Goal: Transaction & Acquisition: Download file/media

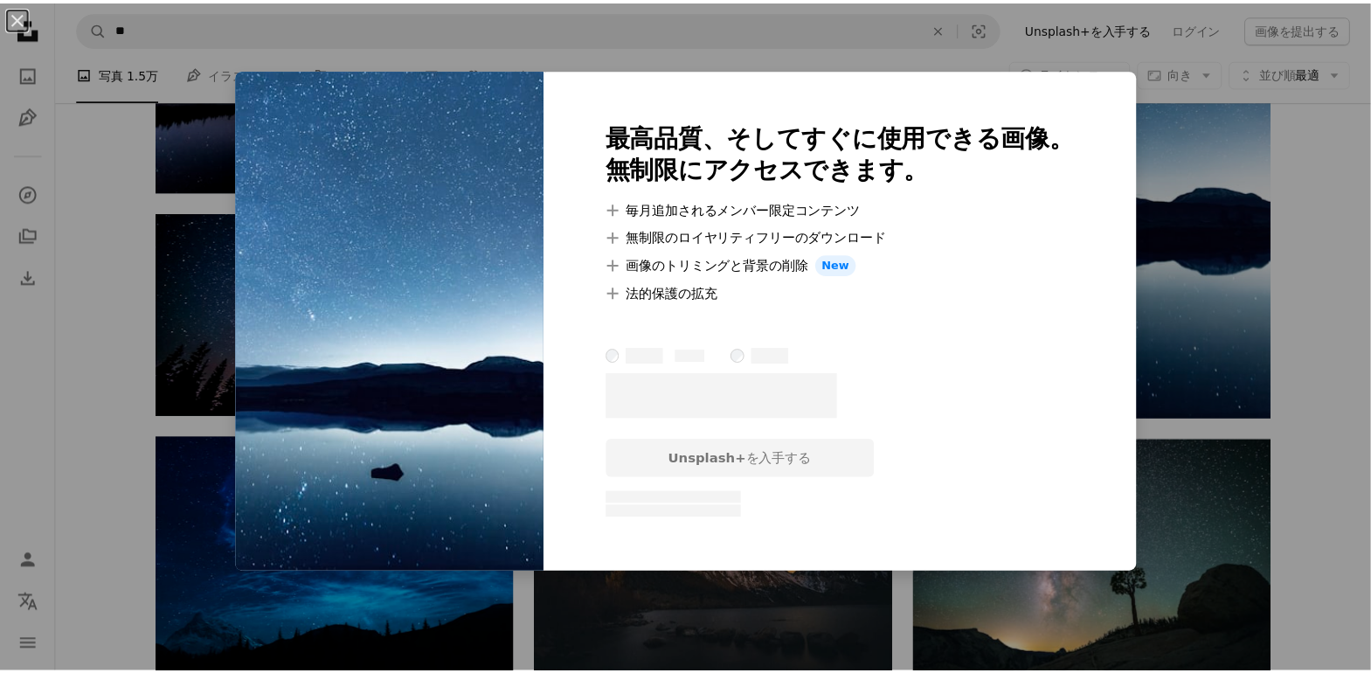
scroll to position [1310, 0]
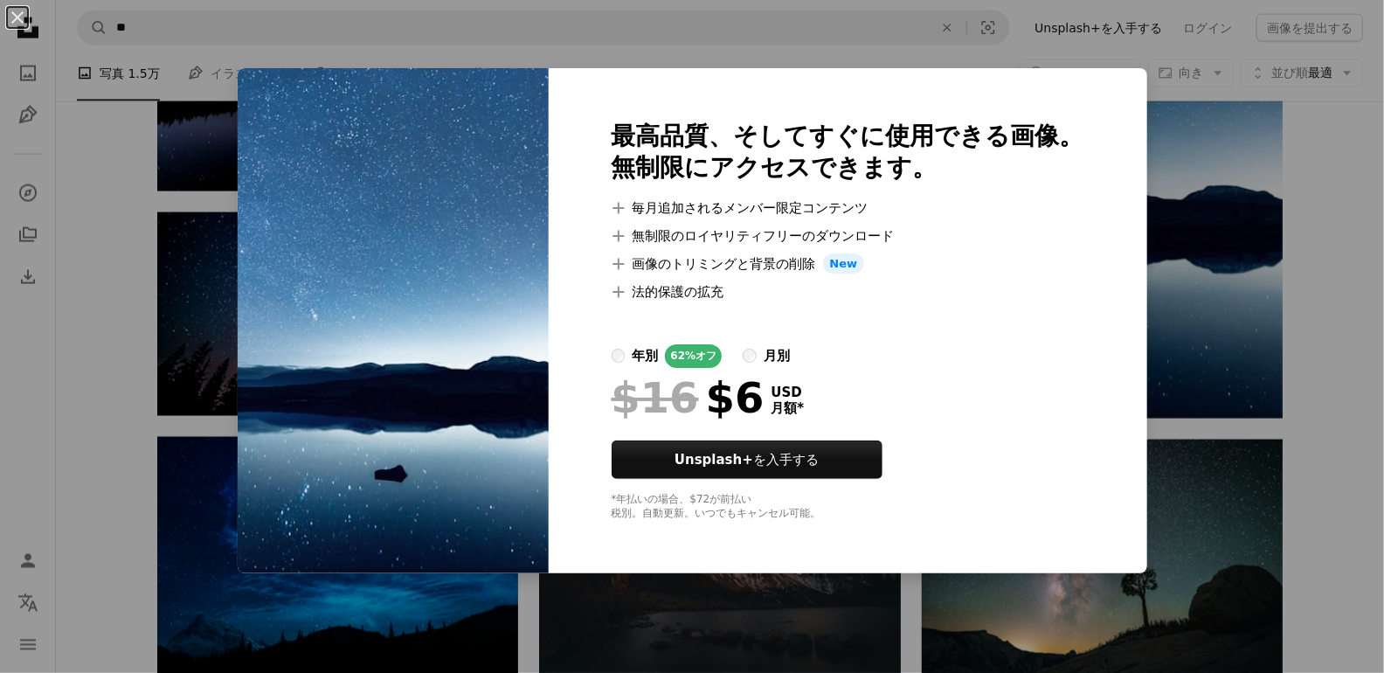
click at [1315, 176] on div "An X shape 最高品質、そしてすぐに使用できる画像。 無制限にアクセスできます。 A plus sign 毎月追加されるメンバー限定コンテンツ A p…" at bounding box center [692, 336] width 1384 height 673
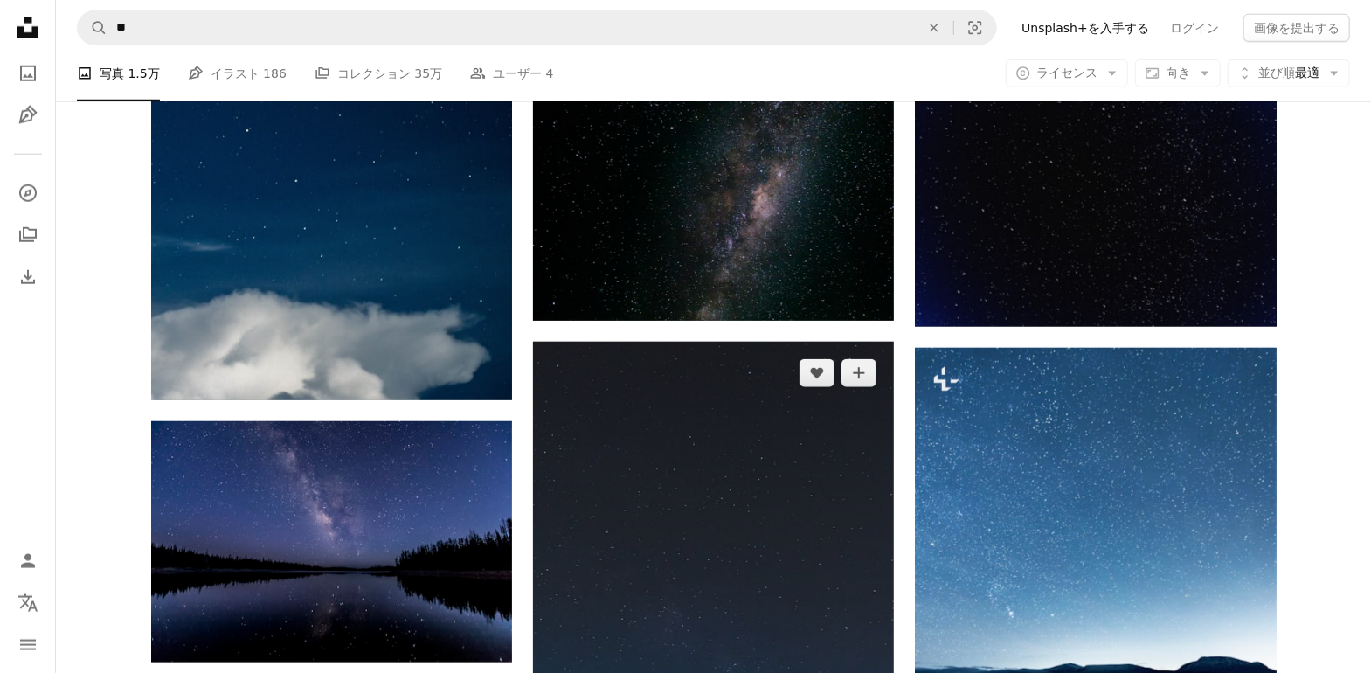
scroll to position [611, 0]
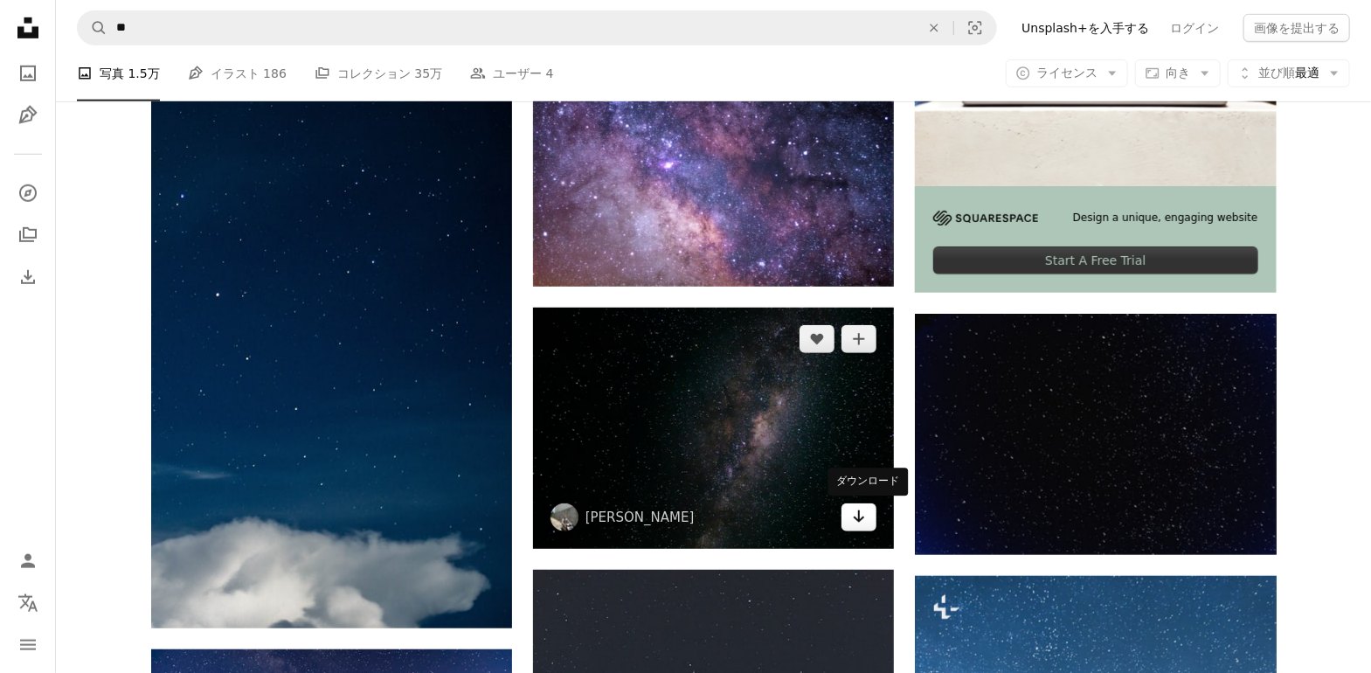
click at [867, 516] on link "Arrow pointing down" at bounding box center [858, 517] width 35 height 28
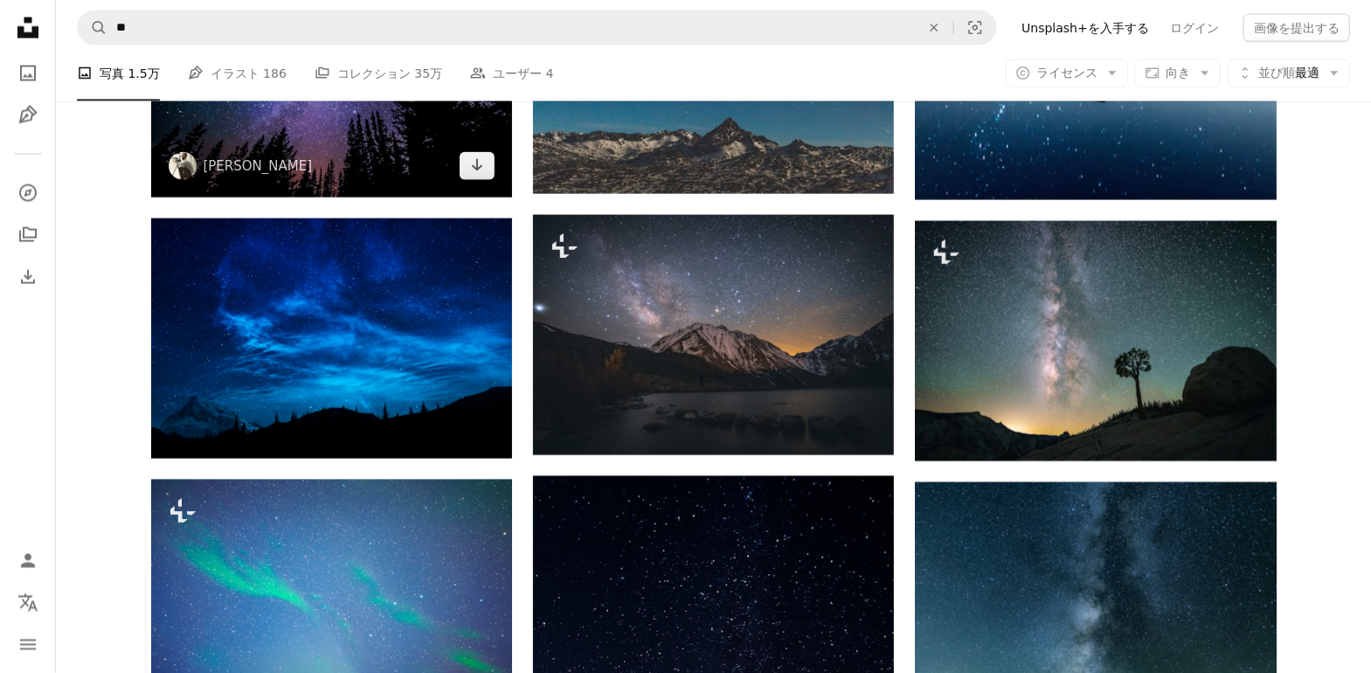
scroll to position [1747, 0]
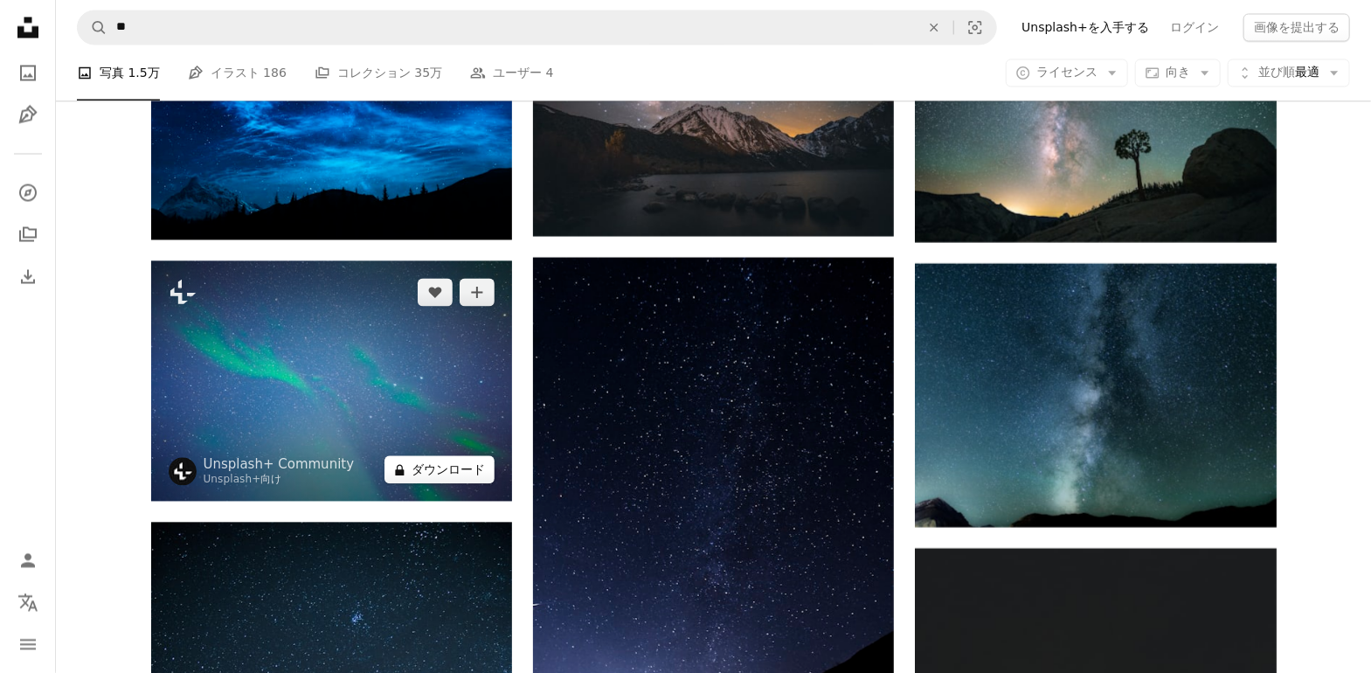
click at [471, 475] on button "A lock ダウンロード" at bounding box center [439, 470] width 110 height 28
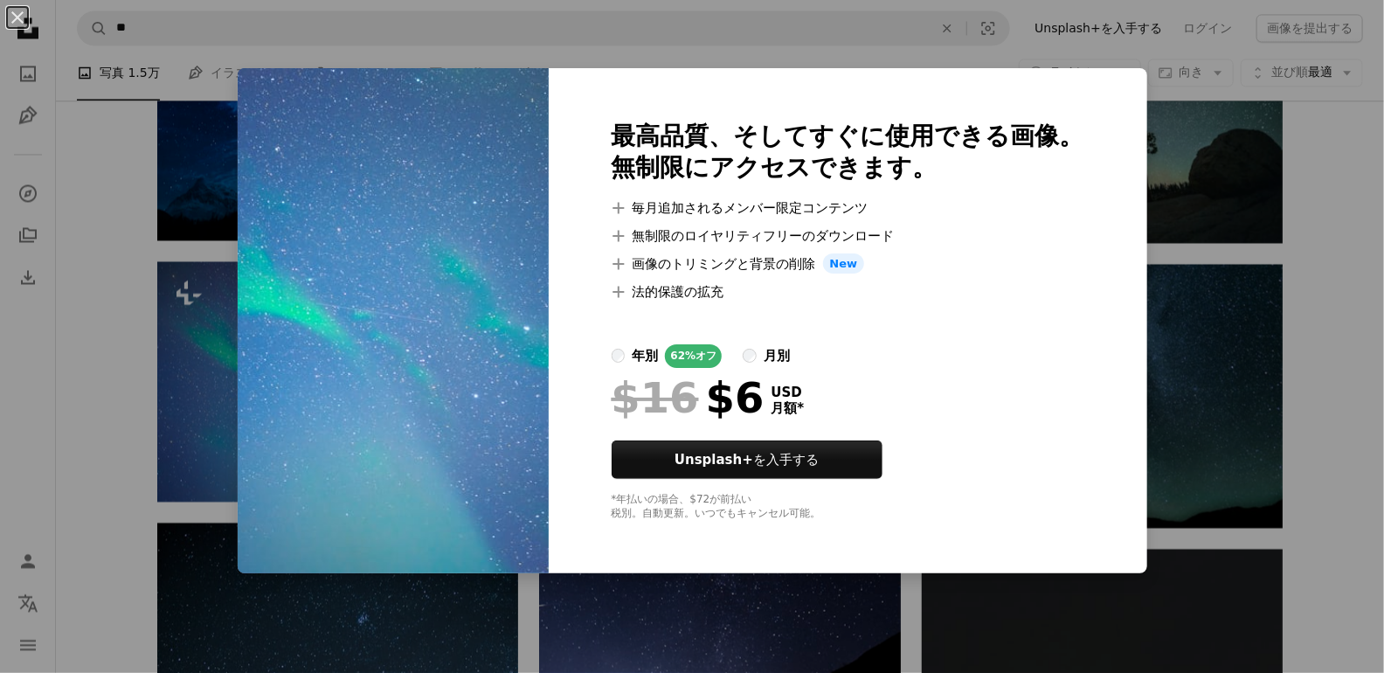
drag, startPoint x: 1355, startPoint y: 232, endPoint x: 1342, endPoint y: 232, distance: 13.1
click at [1355, 232] on div "An X shape 最高品質、そしてすぐに使用できる画像。 無制限にアクセスできます。 A plus sign 毎月追加されるメンバー限定コンテンツ A p…" at bounding box center [692, 336] width 1384 height 673
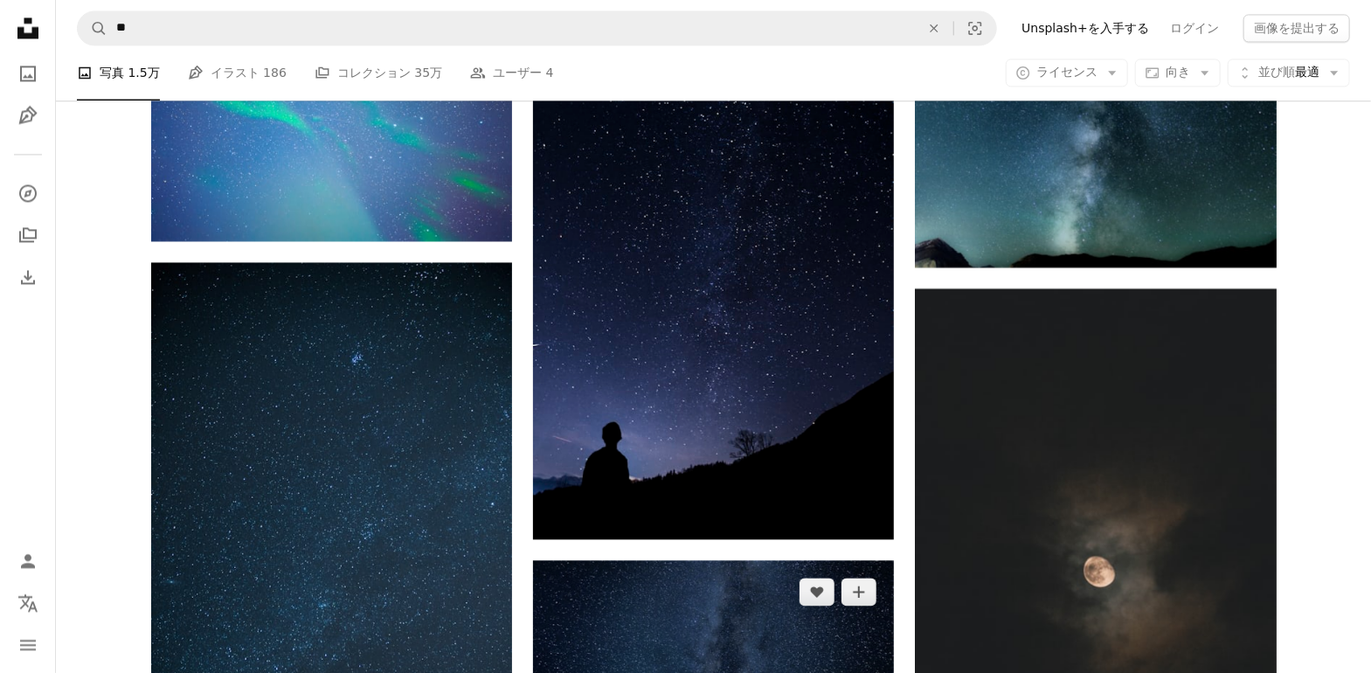
scroll to position [2271, 0]
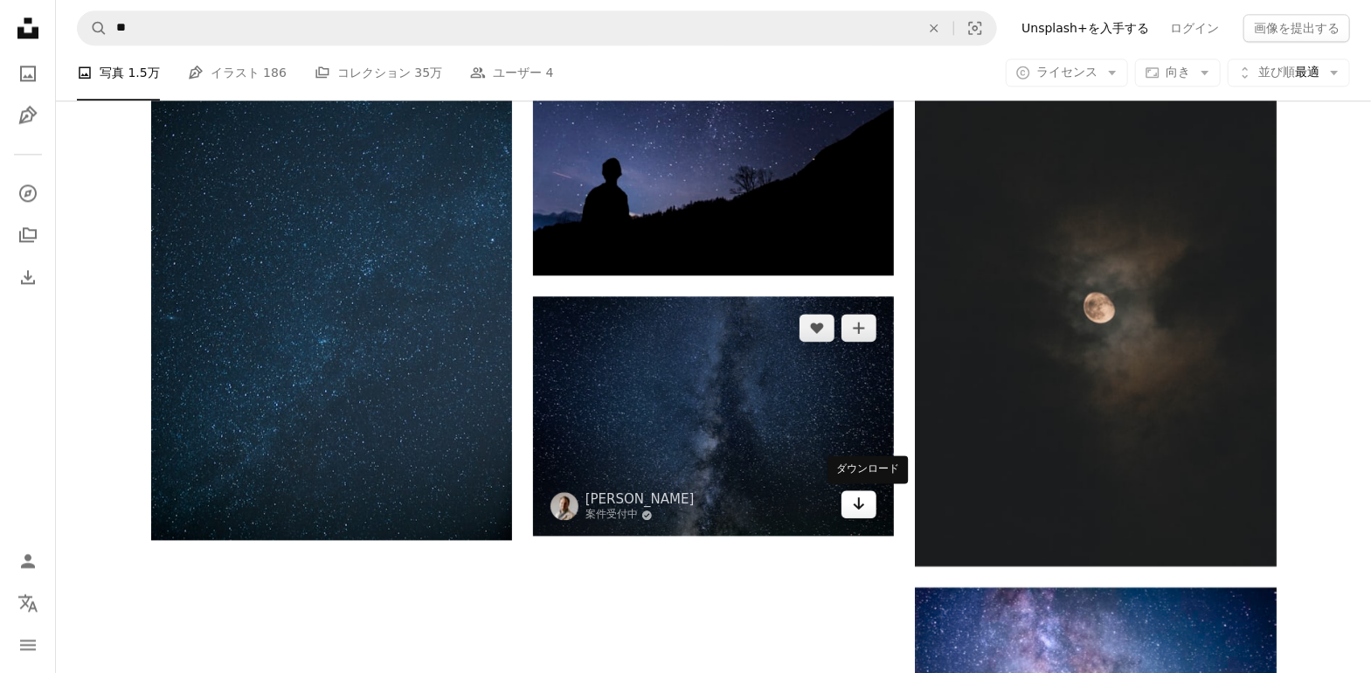
click at [857, 506] on icon "ダウンロード" at bounding box center [858, 503] width 11 height 12
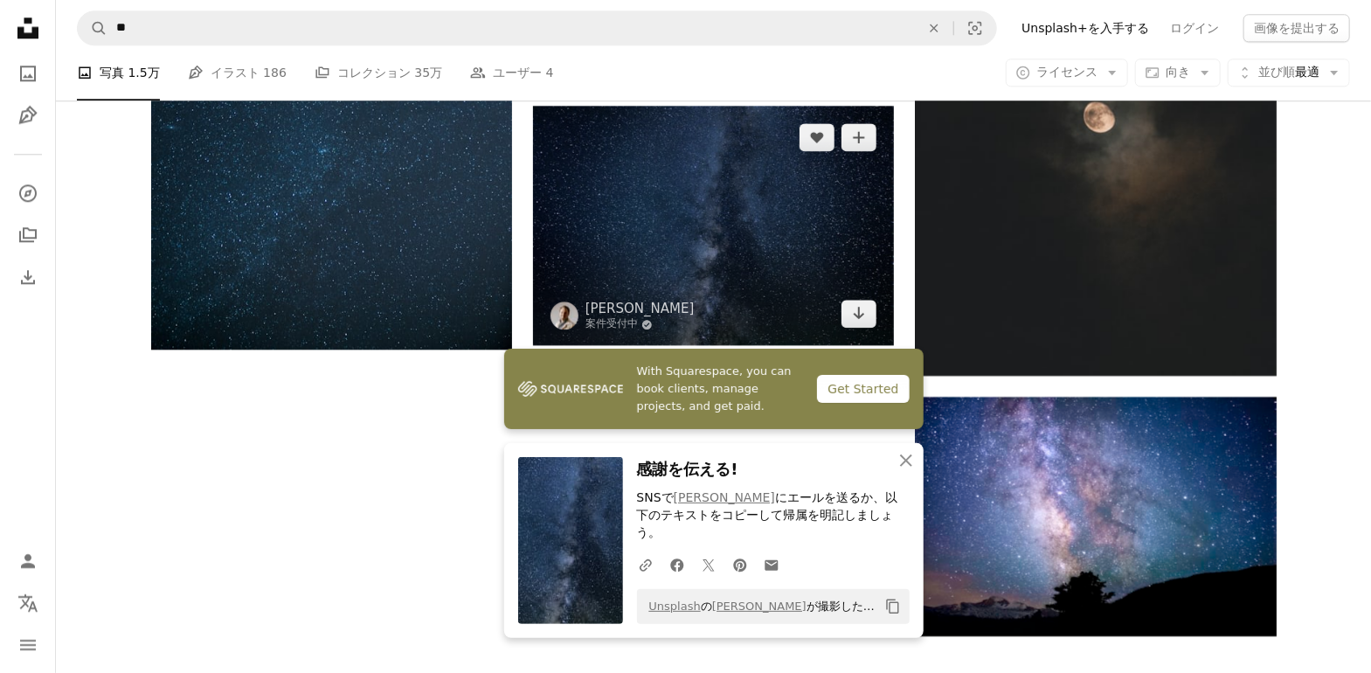
scroll to position [2621, 0]
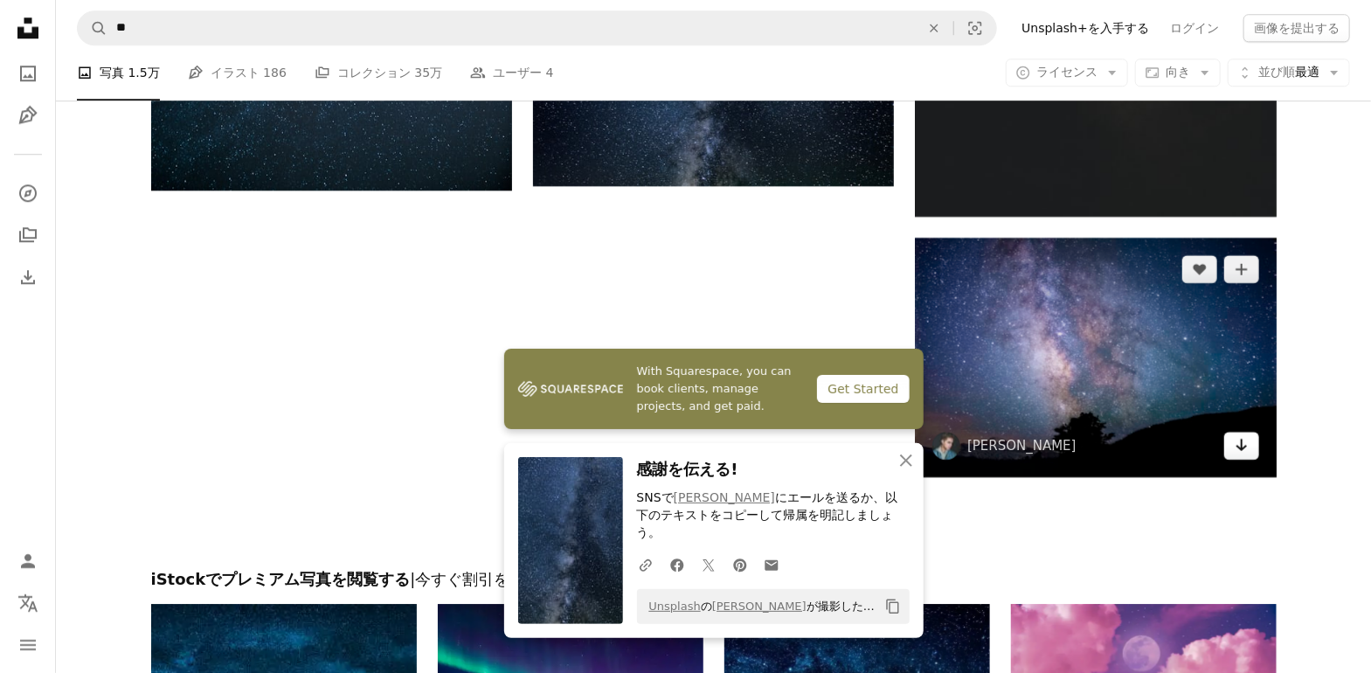
click at [1255, 448] on link "Arrow pointing down" at bounding box center [1241, 446] width 35 height 28
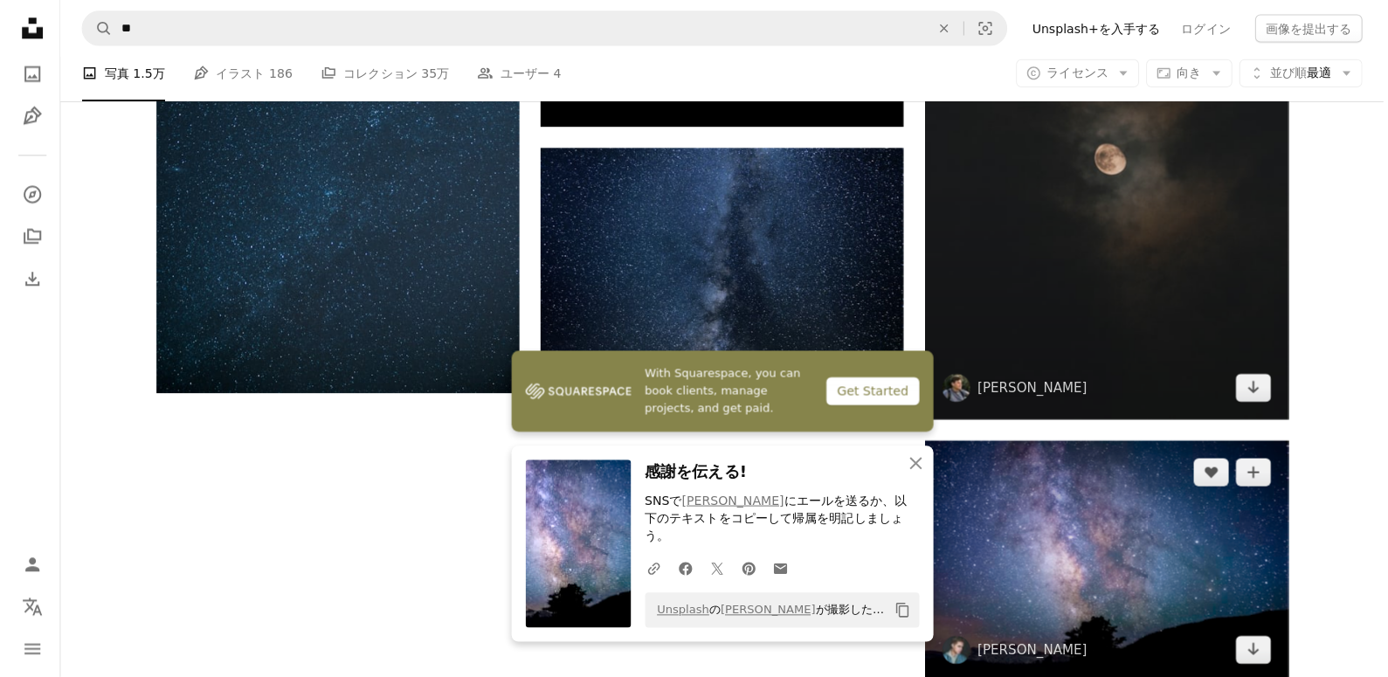
scroll to position [2379, 0]
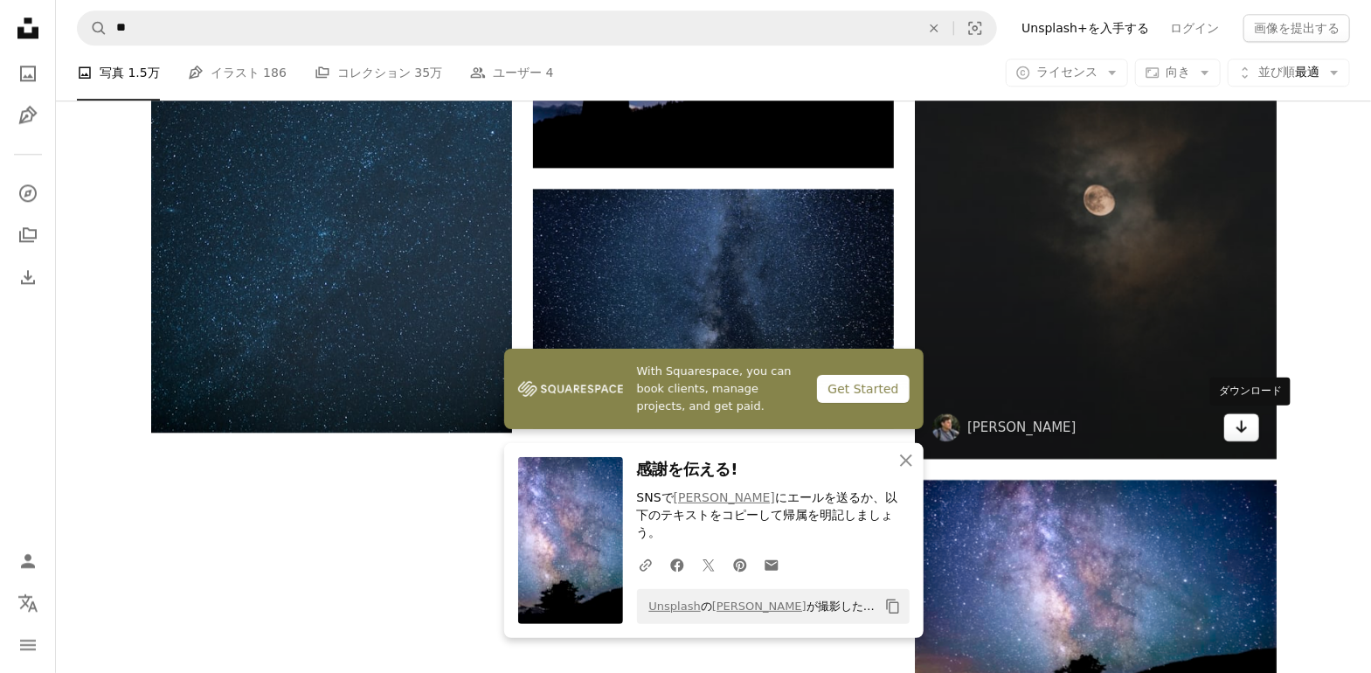
click at [1248, 436] on link "Arrow pointing down" at bounding box center [1241, 427] width 35 height 28
